Goal: Information Seeking & Learning: Learn about a topic

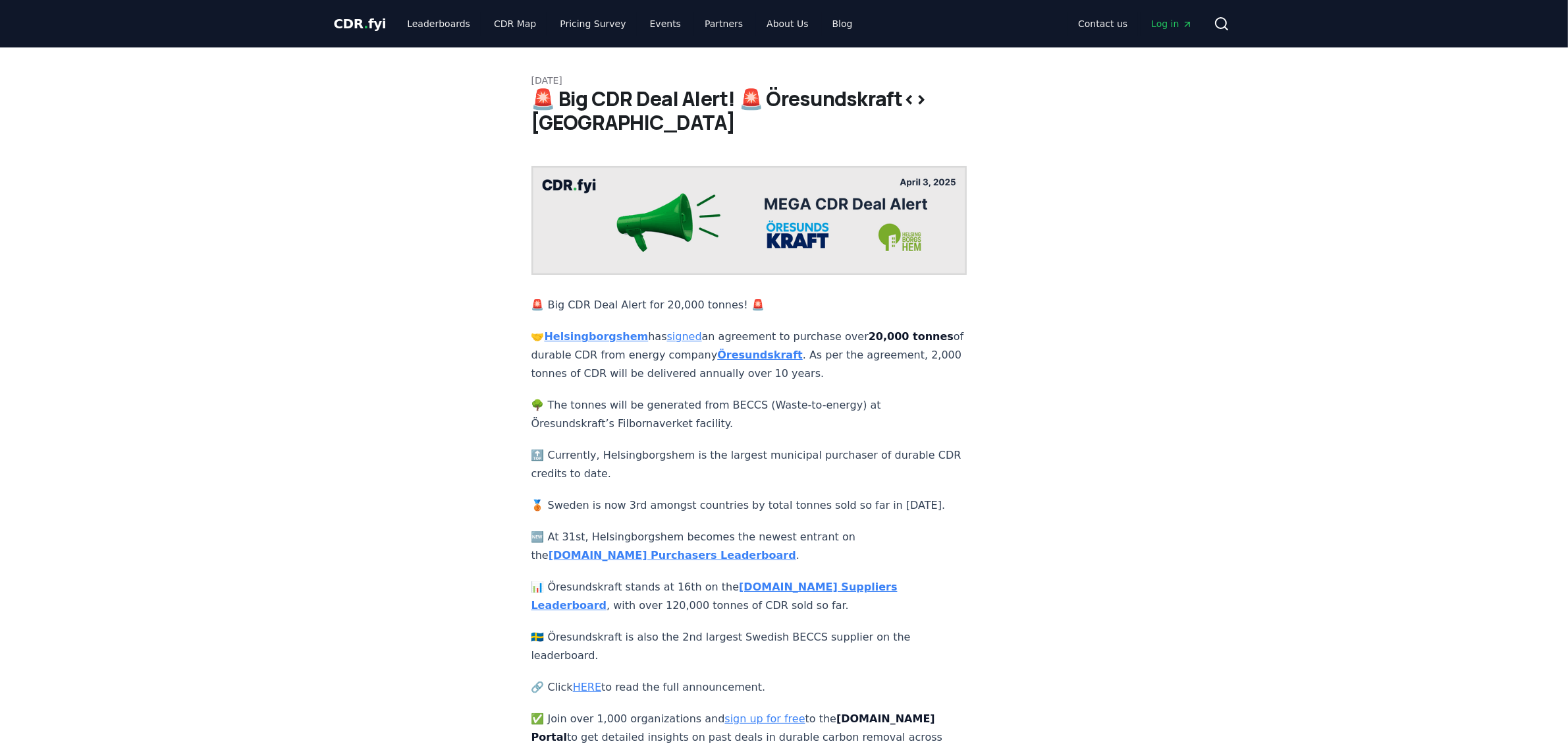
drag, startPoint x: 708, startPoint y: 409, endPoint x: 555, endPoint y: 386, distance: 154.7
drag, startPoint x: 549, startPoint y: 386, endPoint x: 708, endPoint y: 409, distance: 160.7
click at [708, 409] on p "🌳 The tonnes will be generated from BECCS (Waste-to-energy) at Öresundskraft’s …" at bounding box center [750, 414] width 436 height 37
copy p "he tonnes will be generated from BECCS (Waste-to-energy) at Öresundskraft’s [GE…"
click at [929, 390] on article "[DATE] 🚨 Big CDR Deal Alert! 🚨 Öresundskraft<>Helsingborgshem 🚨 Big CDR Deal Al…" at bounding box center [784, 405] width 506 height 717
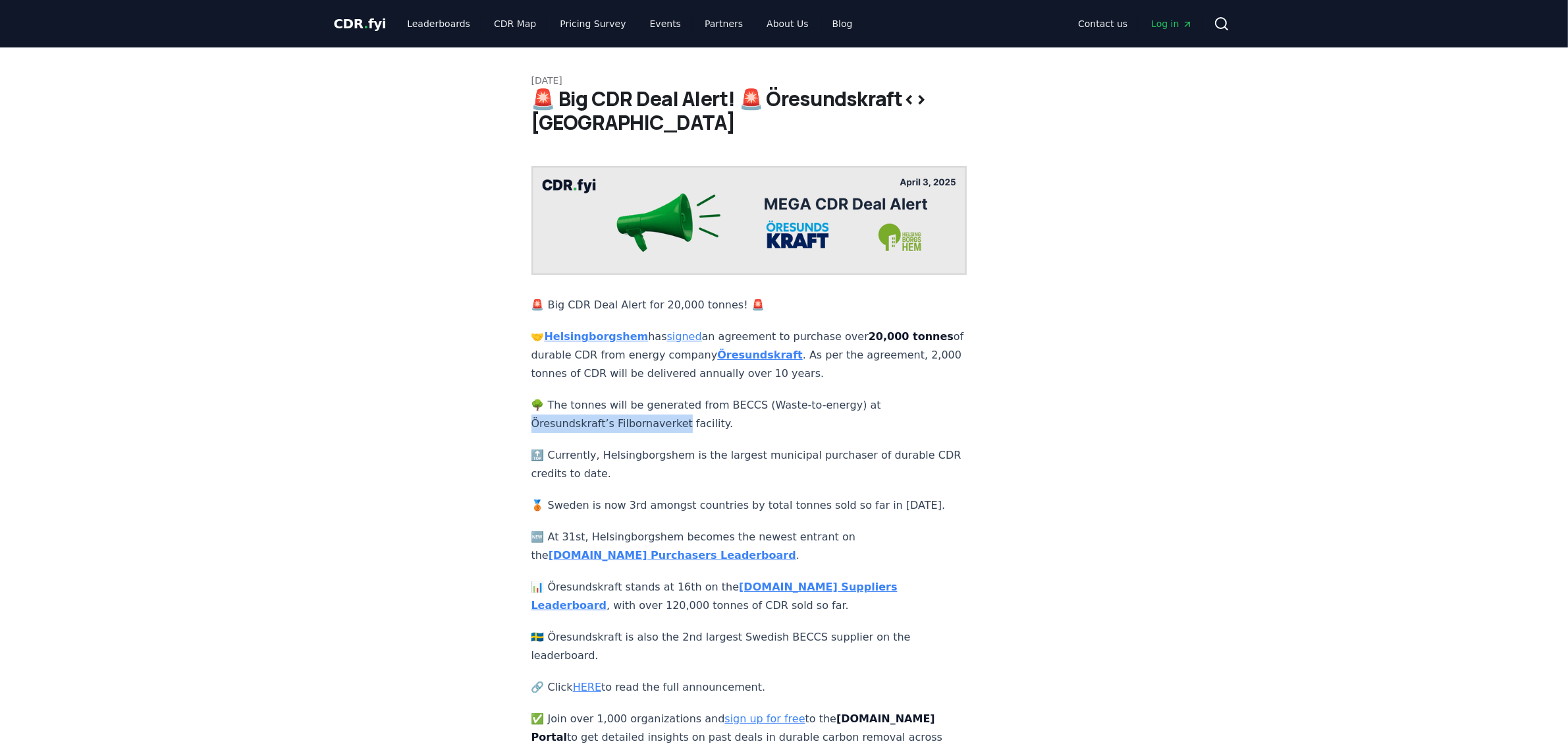
drag, startPoint x: 677, startPoint y: 409, endPoint x: 529, endPoint y: 405, distance: 148.1
click at [529, 405] on div "[DATE] 🚨 Big CDR Deal Alert! 🚨 Öresundskraft<>Helsingborgshem 🚨 Big CDR Deal Al…" at bounding box center [785, 405] width 922 height 717
copy p "resundskraft’s Filbornaverket"
click at [1132, 456] on div "[DATE] 🚨 Big CDR Deal Alert! 🚨 Öresundskraft<>Helsingborgshem 🚨 Big CDR Deal Al…" at bounding box center [785, 405] width 922 height 717
